Goal: Information Seeking & Learning: Learn about a topic

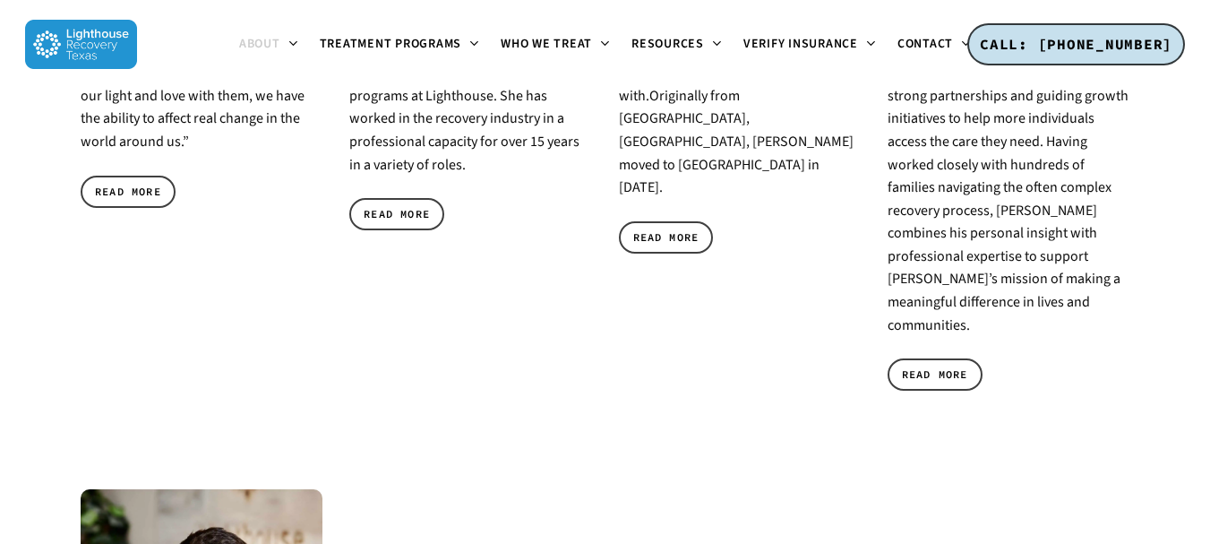
scroll to position [1344, 0]
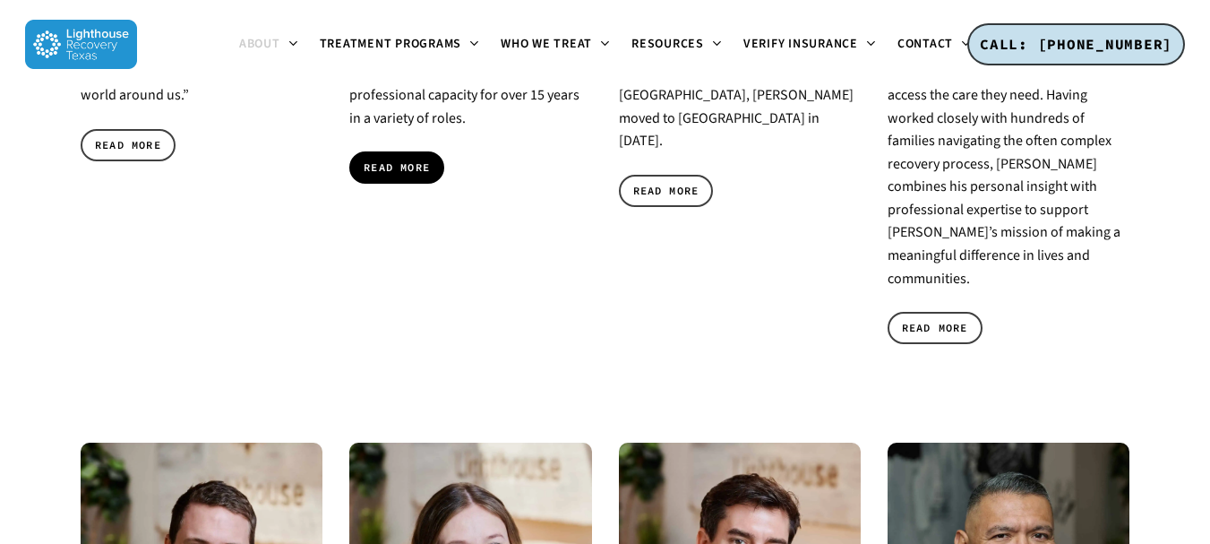
click at [390, 159] on span "READ MORE" at bounding box center [397, 168] width 66 height 18
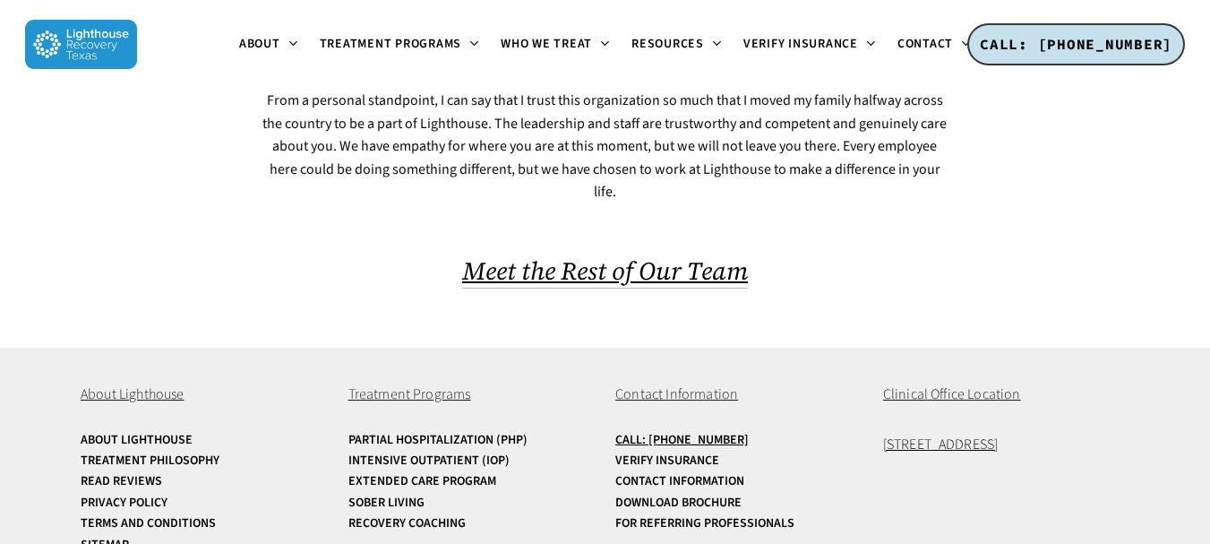
scroll to position [1309, 0]
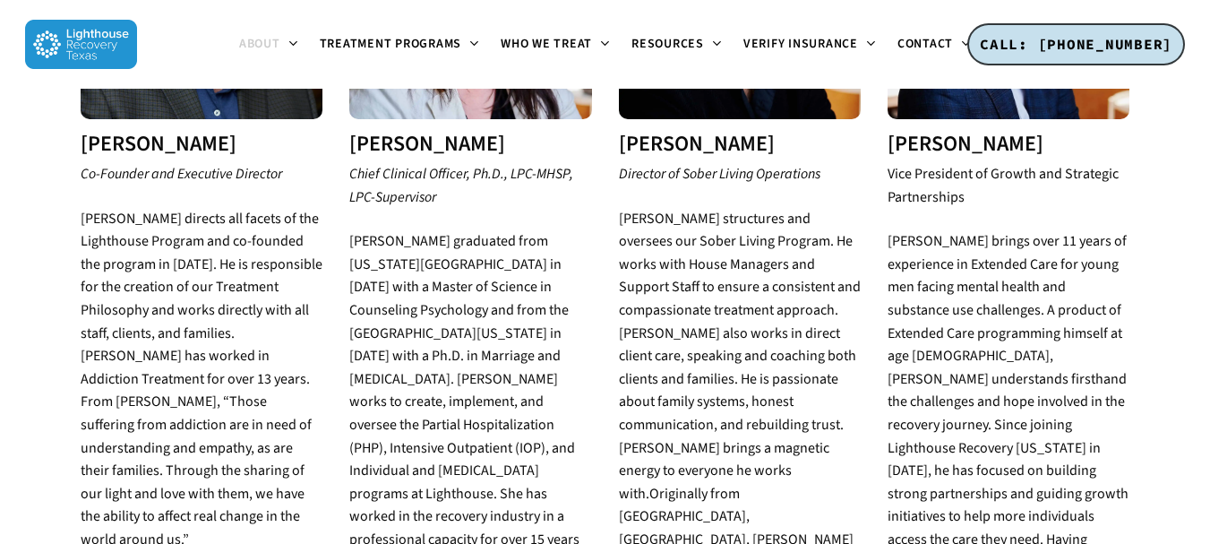
scroll to position [806, 0]
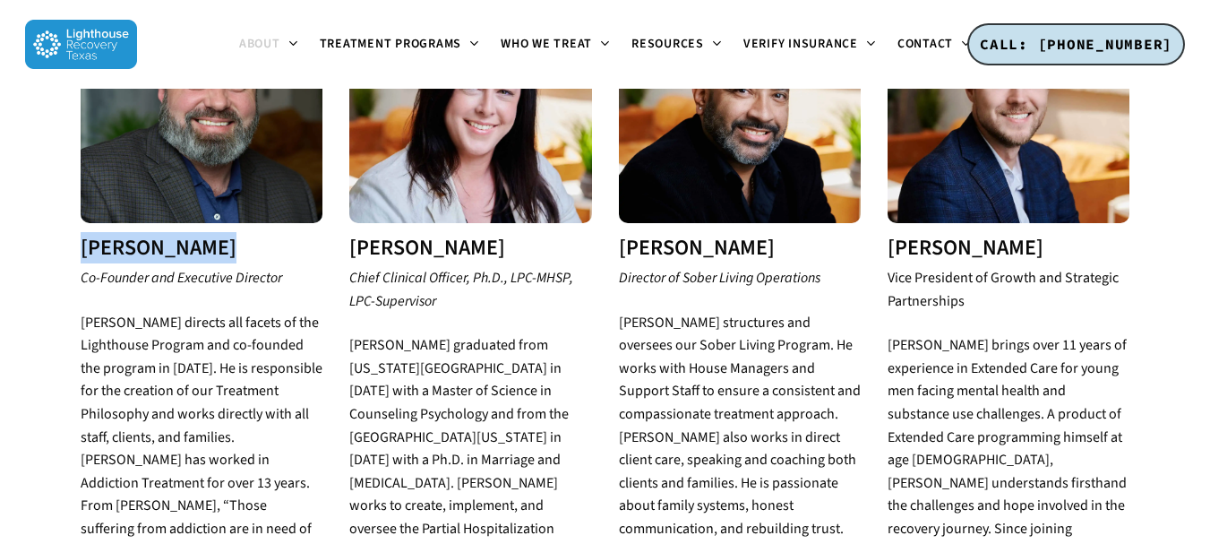
copy div "Mike Jones"
drag, startPoint x: 72, startPoint y: 239, endPoint x: 56, endPoint y: 250, distance: 18.6
click at [70, 235] on div "Mike Jones Co-Founder and Executive Director Mike Jones directs all facets of t…" at bounding box center [201, 446] width 269 height 930
copy h3 "Brooke Keels"
drag, startPoint x: 385, startPoint y: 222, endPoint x: 518, endPoint y: 228, distance: 132.7
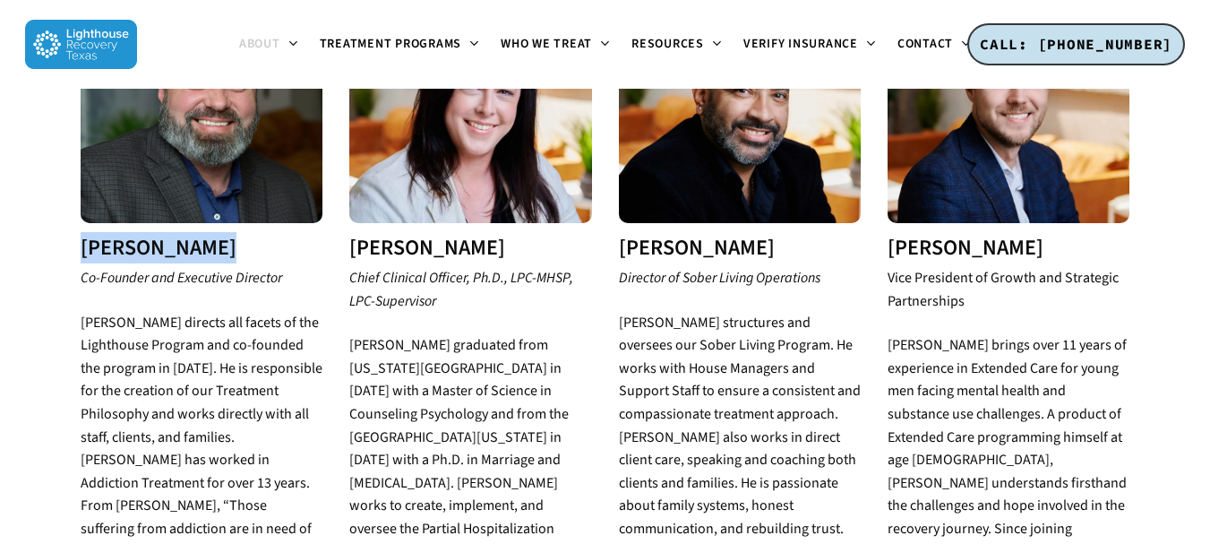
click at [518, 237] on h3 "Dr. Brooke Keels" at bounding box center [470, 248] width 242 height 23
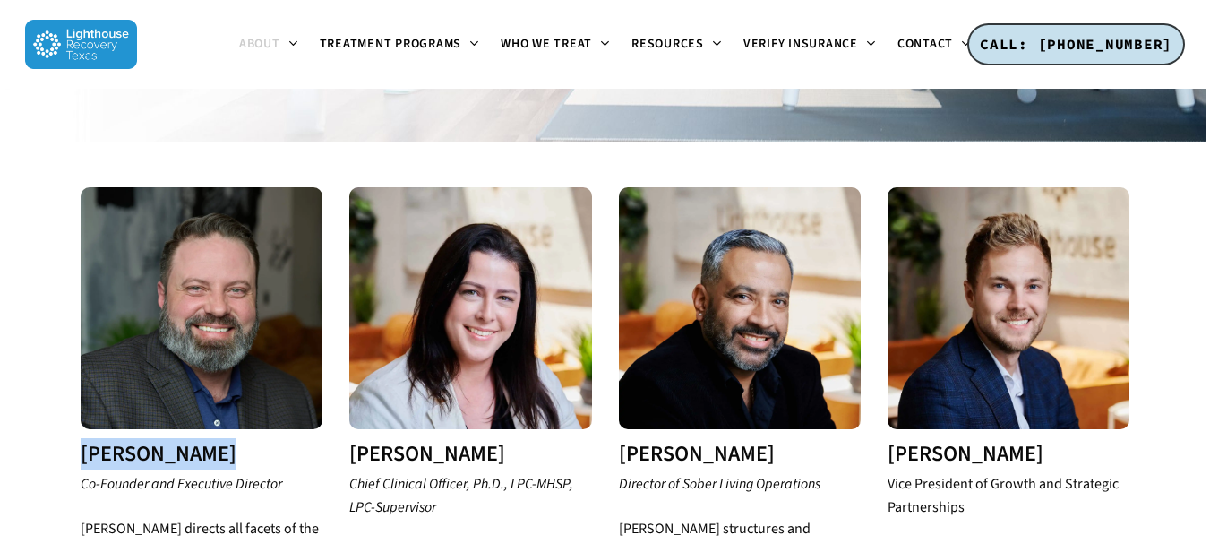
scroll to position [538, 0]
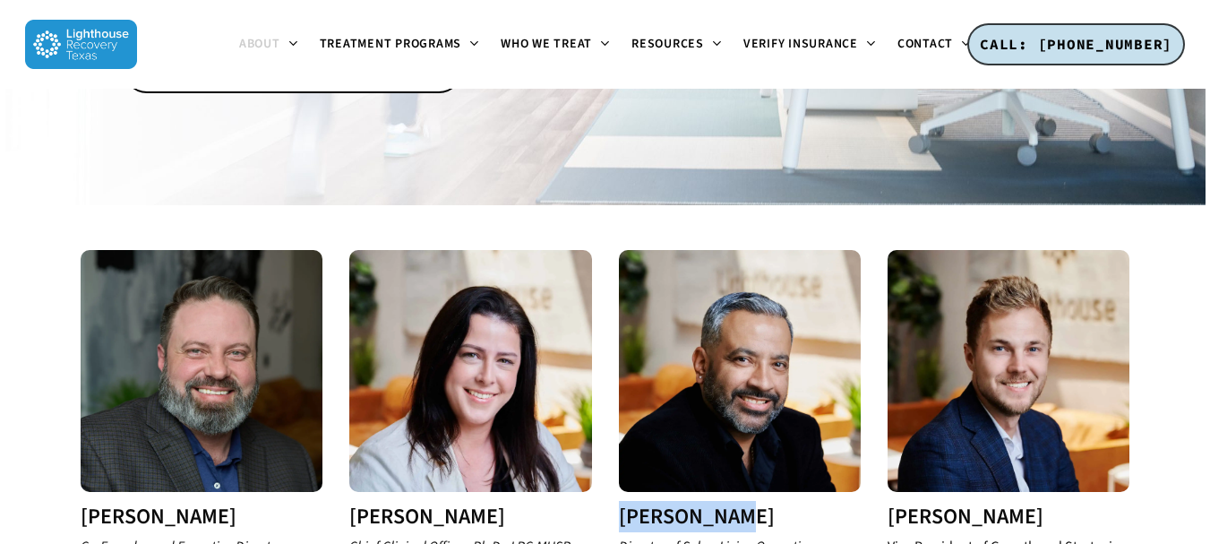
copy h3 "Frank Gomez"
drag, startPoint x: 612, startPoint y: 496, endPoint x: 851, endPoint y: 499, distance: 239.2
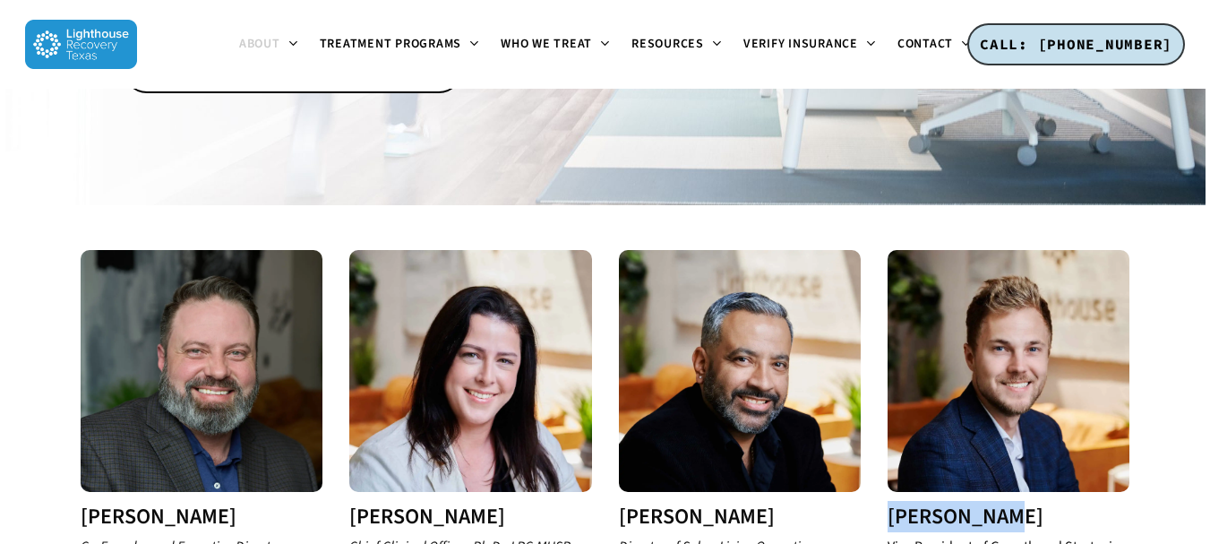
drag, startPoint x: 994, startPoint y: 495, endPoint x: 1037, endPoint y: 490, distance: 44.2
copy h3 "Grant Young"
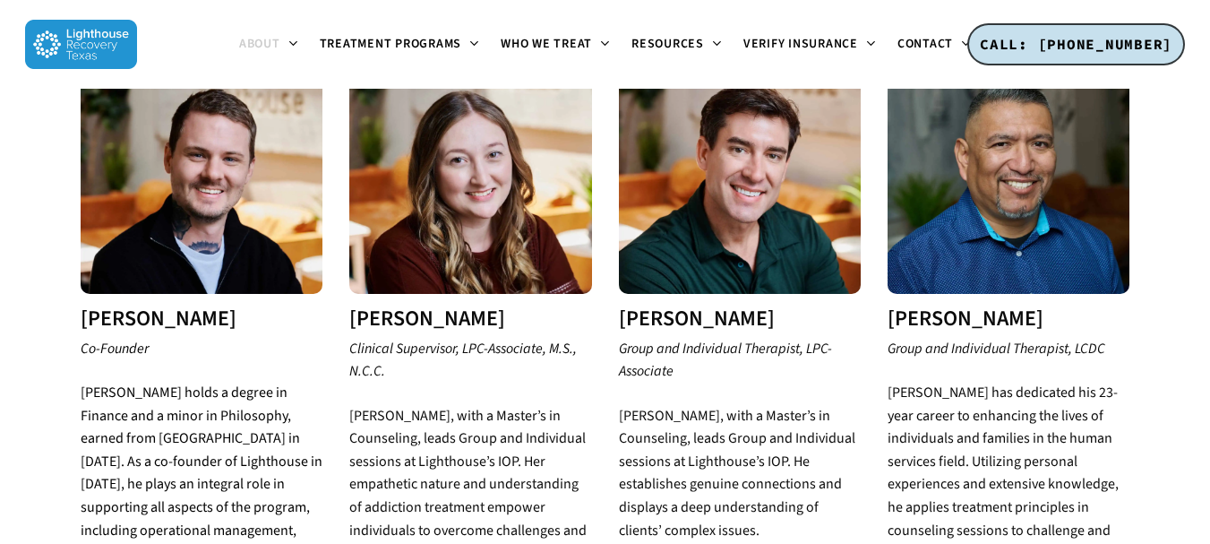
scroll to position [1792, 0]
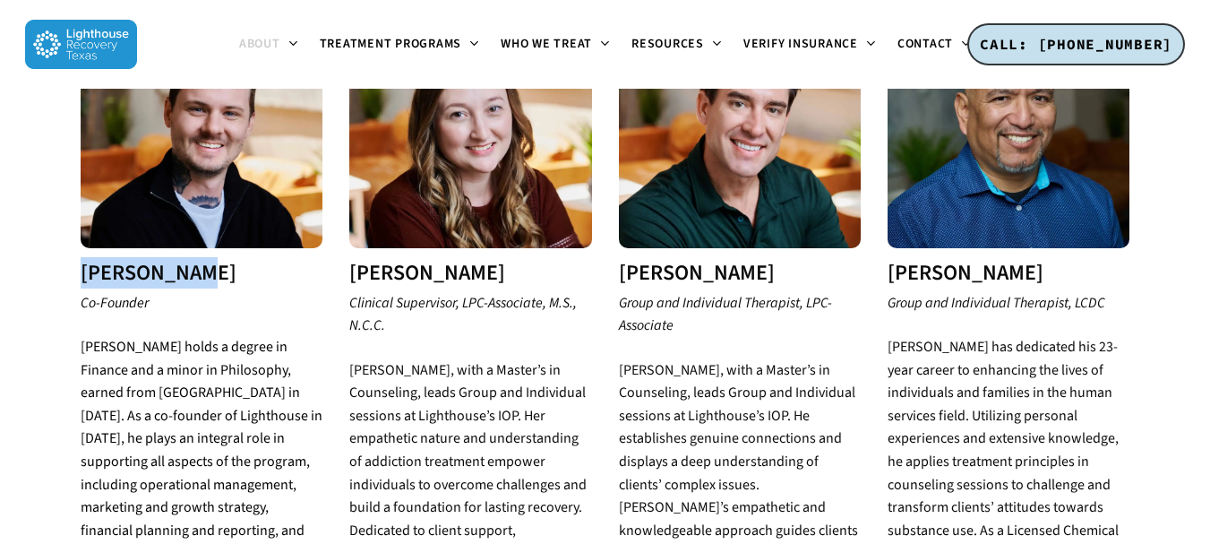
drag, startPoint x: 69, startPoint y: 208, endPoint x: 261, endPoint y: 211, distance: 191.8
click at [261, 211] on div "John Bowden Co-Founder John holds a degree in Finance and a minor in Philosophy…" at bounding box center [201, 380] width 269 height 751
copy h3 "John Bowden"
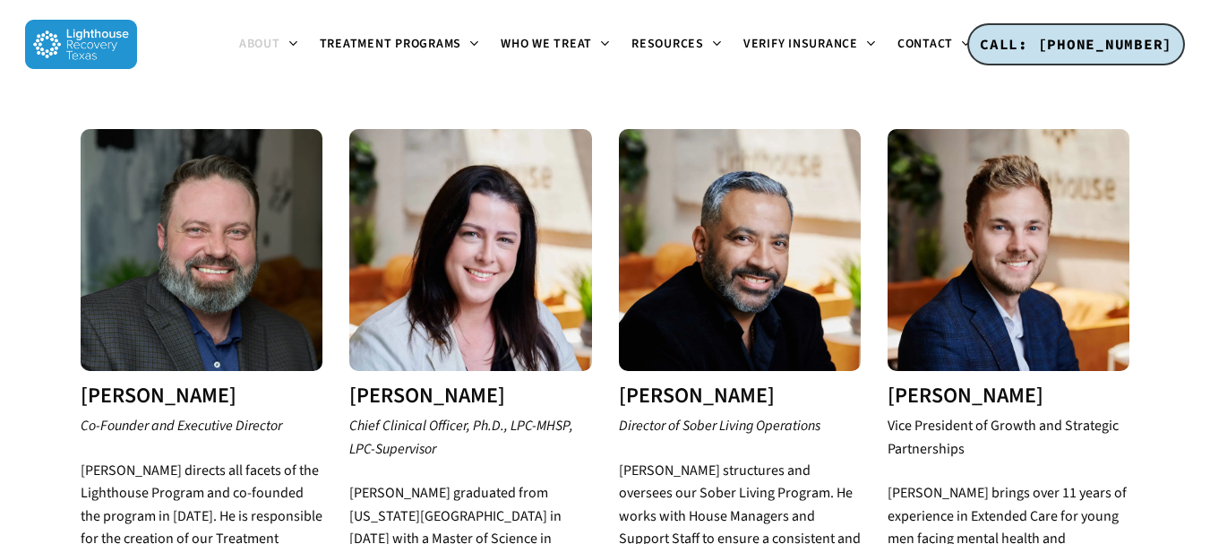
scroll to position [806, 0]
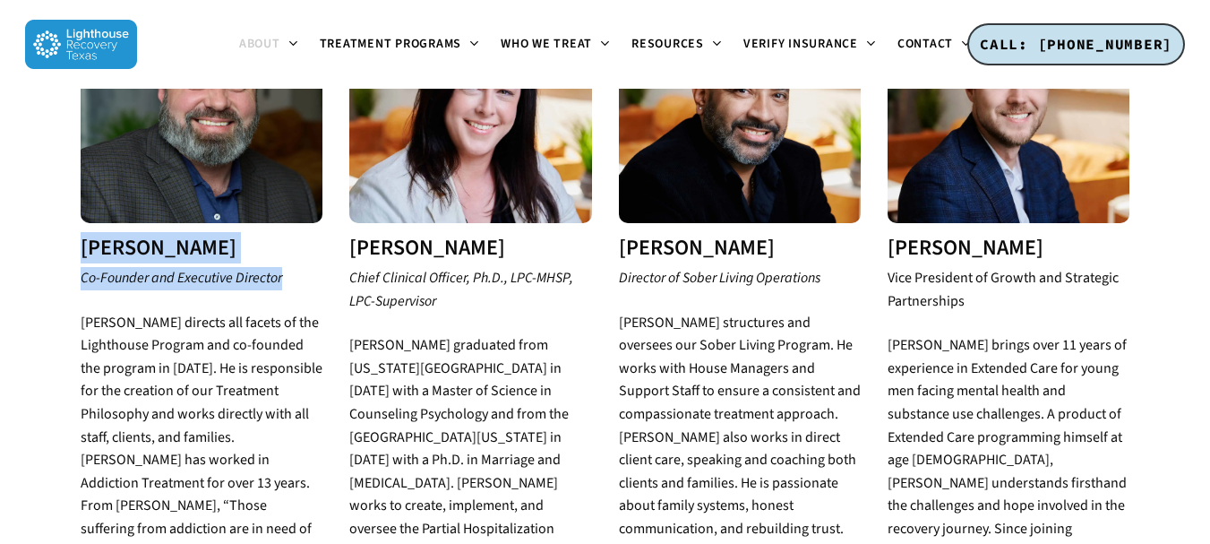
copy div "Mike Jones Co-Founder and Executive Director"
drag, startPoint x: 302, startPoint y: 268, endPoint x: 71, endPoint y: 224, distance: 235.3
click at [67, 216] on div "Mike Jones Co-Founder and Executive Director Mike Jones directs all facets of t…" at bounding box center [201, 446] width 269 height 930
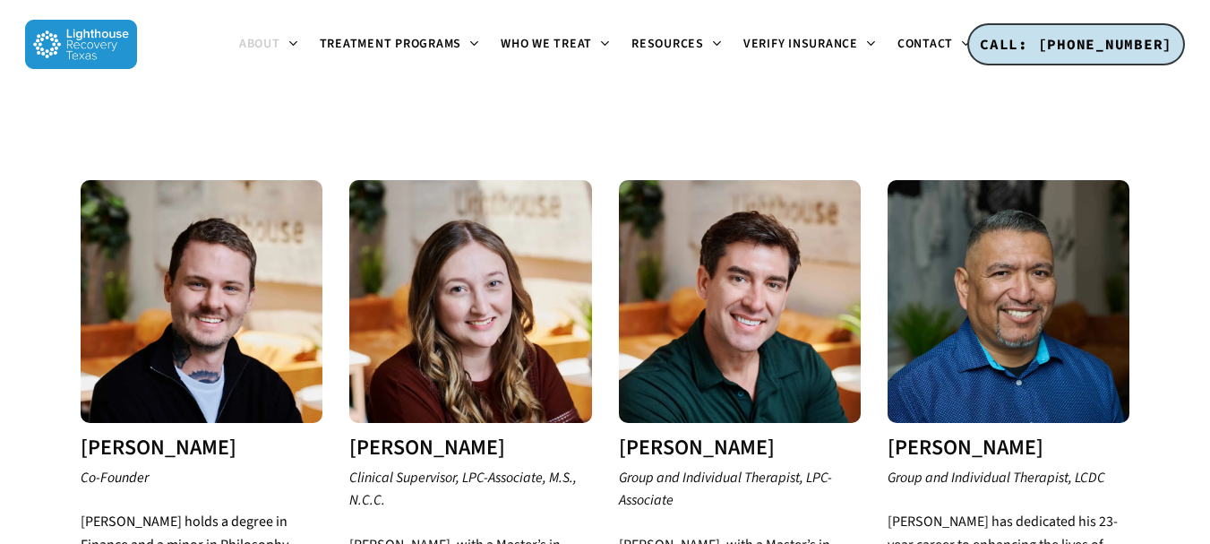
scroll to position [1702, 0]
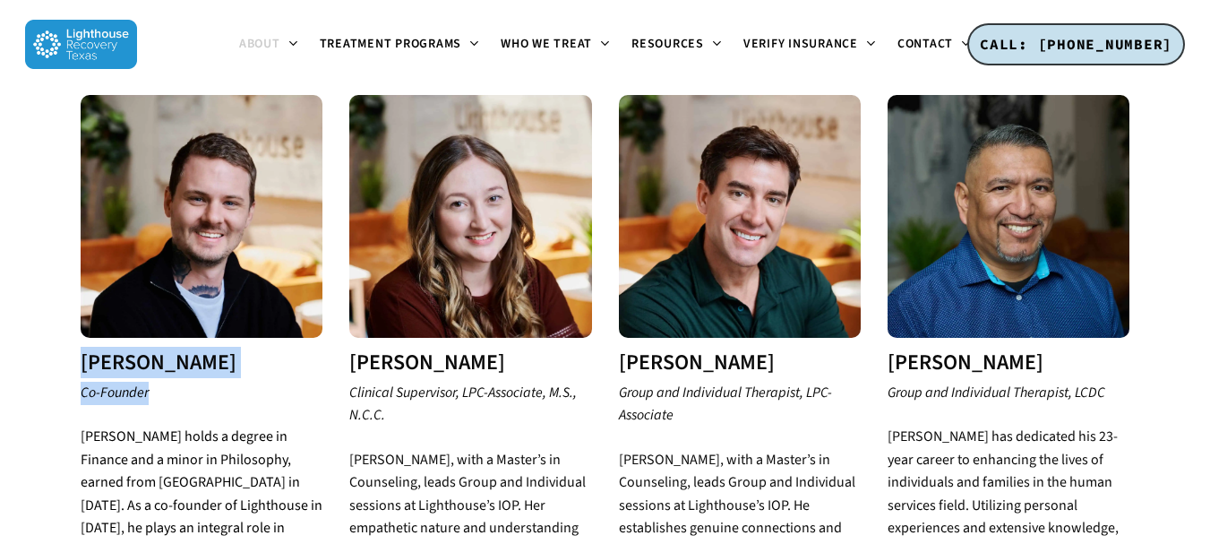
copy div "John Bowden Co-Founder"
drag, startPoint x: 163, startPoint y: 324, endPoint x: 47, endPoint y: 282, distance: 123.0
click at [47, 282] on div "Welcome to Lighthouse Our Addiction Treatment Center in Dallas, TX is committed…" at bounding box center [605, 522] width 1210 height 4250
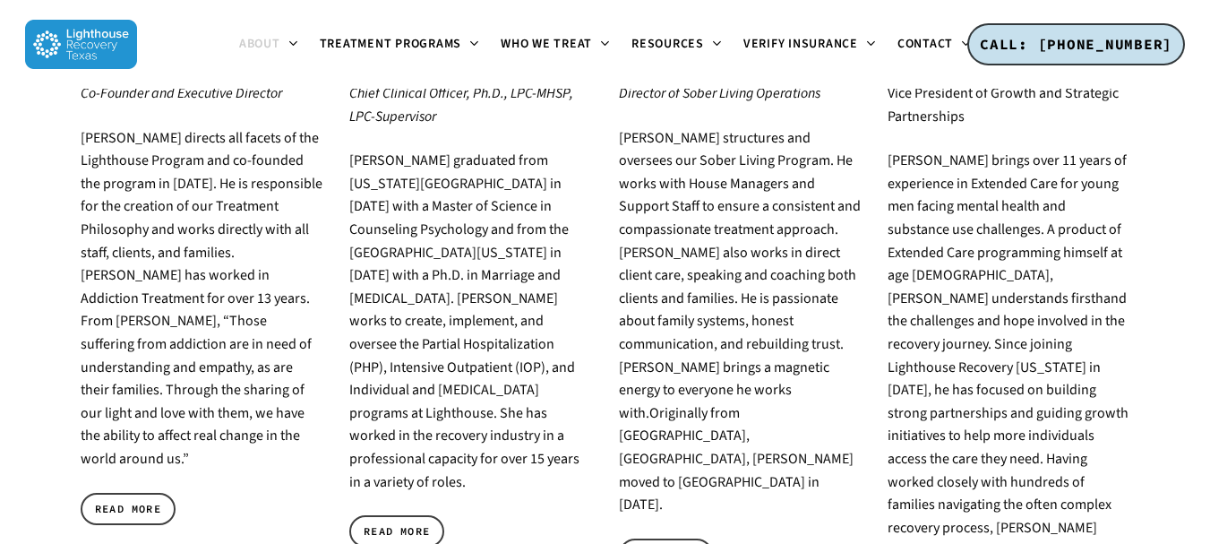
scroll to position [717, 0]
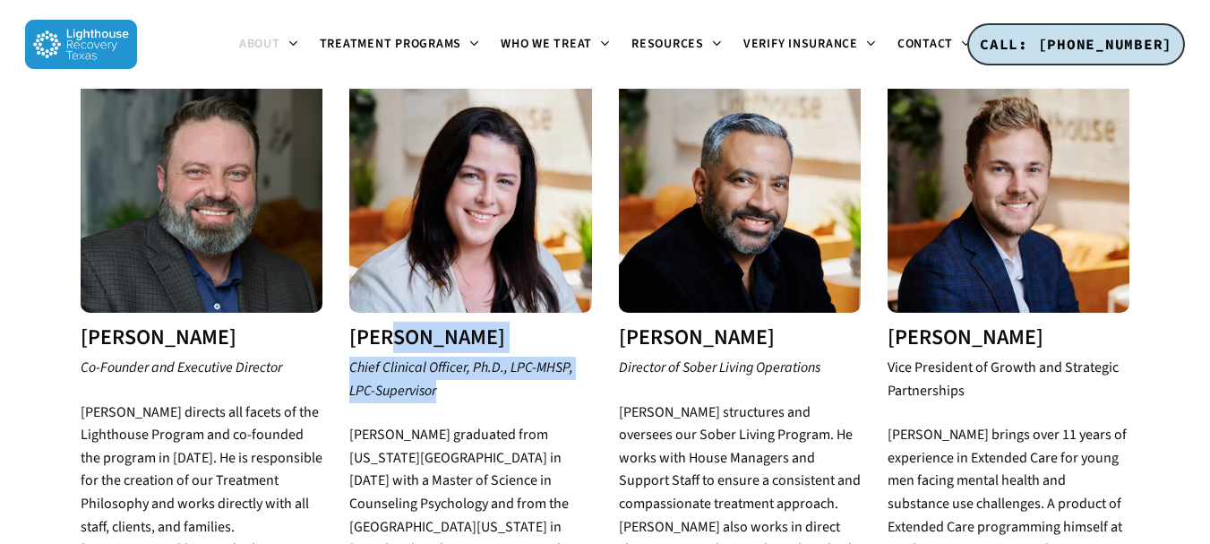
copy div "Brooke Keels Chief Clinical Officer, Ph.D., LPC-MHSP, LPC-Supervisor"
drag, startPoint x: 382, startPoint y: 313, endPoint x: 561, endPoint y: 373, distance: 189.0
click at [562, 365] on div "Dr. Brooke Keels Chief Clinical Officer, Ph.D., LPC-MHSP, LPC-Supervisor Dr. Ke…" at bounding box center [470, 455] width 242 height 769
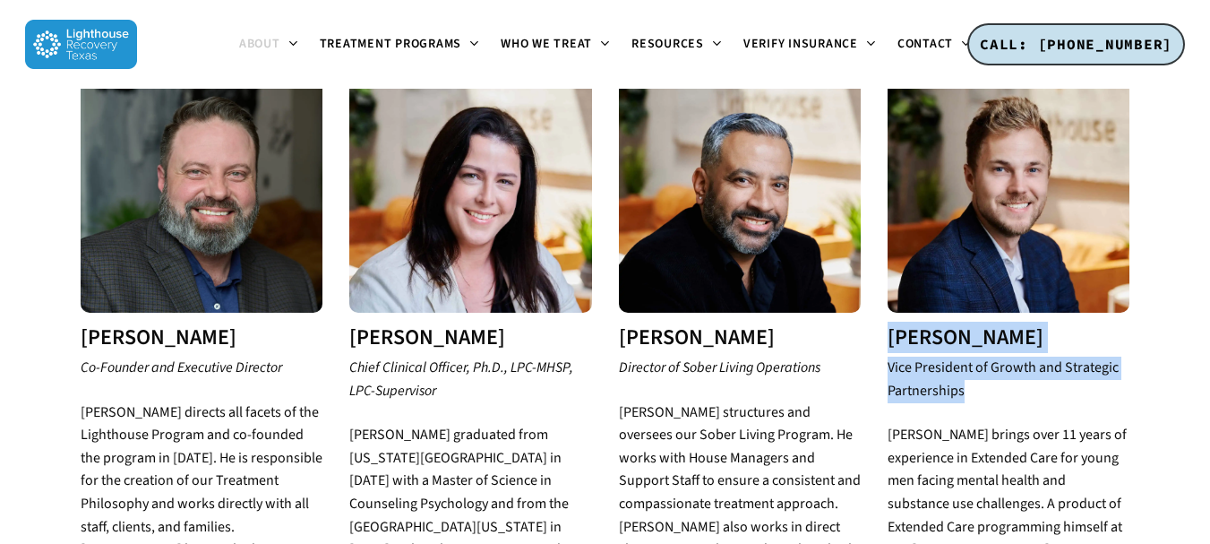
copy div "Grant Young Vice President of Growth and Strategic Partnerships"
drag, startPoint x: 1028, startPoint y: 321, endPoint x: 1044, endPoint y: 387, distance: 68.0
click at [1044, 387] on div "Grant Young Vice President of Growth and Strategic Partnerships Grant Young bri…" at bounding box center [1008, 536] width 269 height 930
copy div "Grant Young Vice President of Growth and Strategic Partnerships"
